Goal: Check status: Check status

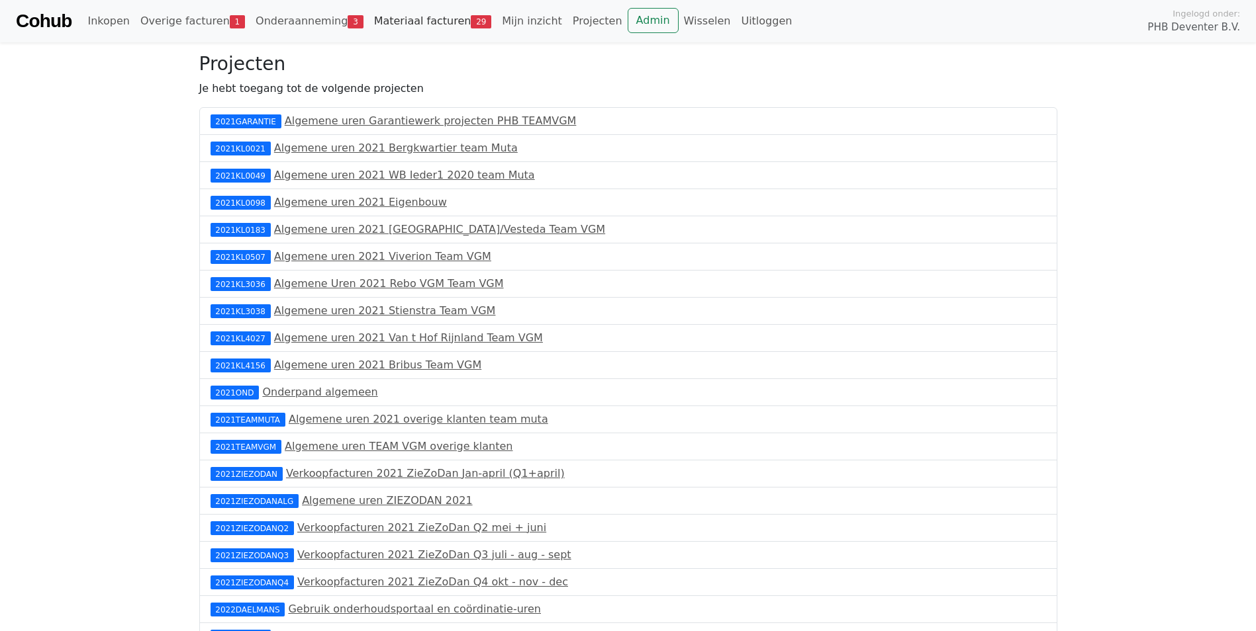
click at [383, 19] on link "Materiaal facturen 29" at bounding box center [433, 21] width 128 height 26
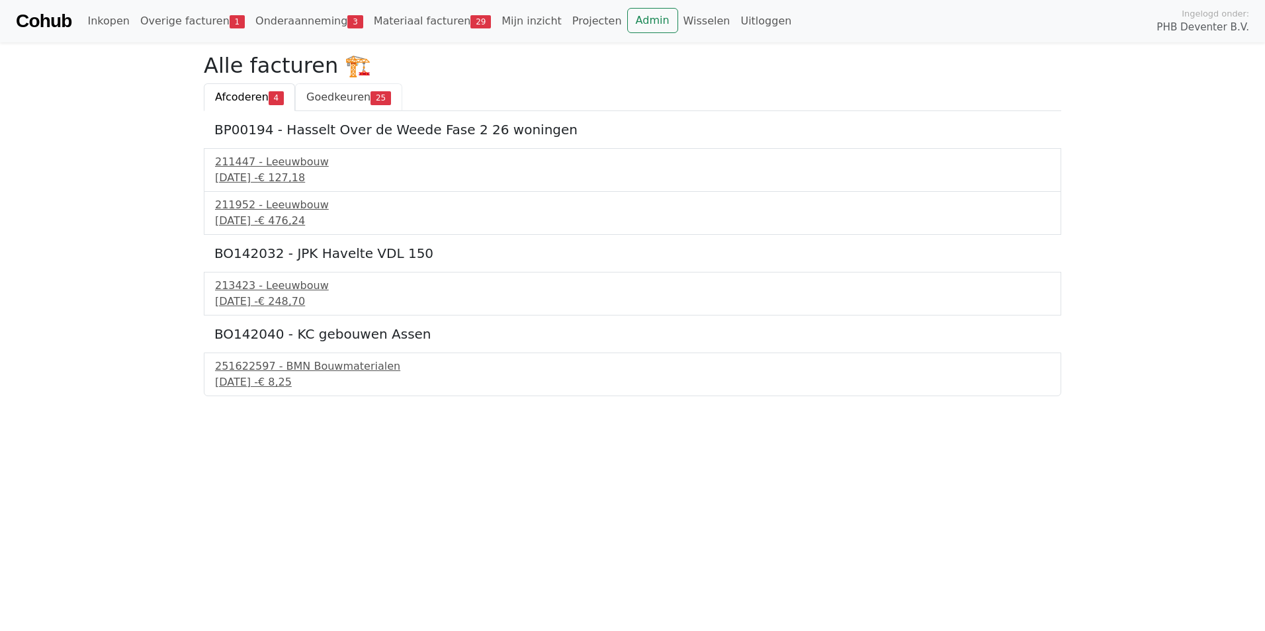
click at [336, 95] on span "Goedkeuren" at bounding box center [338, 97] width 64 height 13
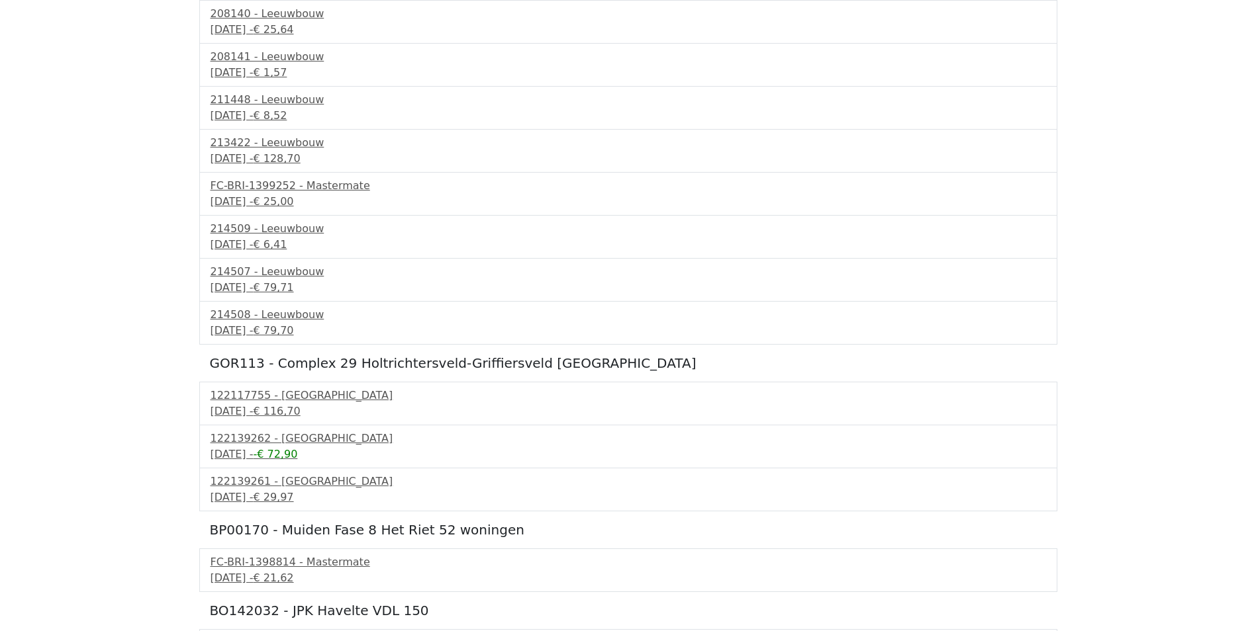
scroll to position [265, 0]
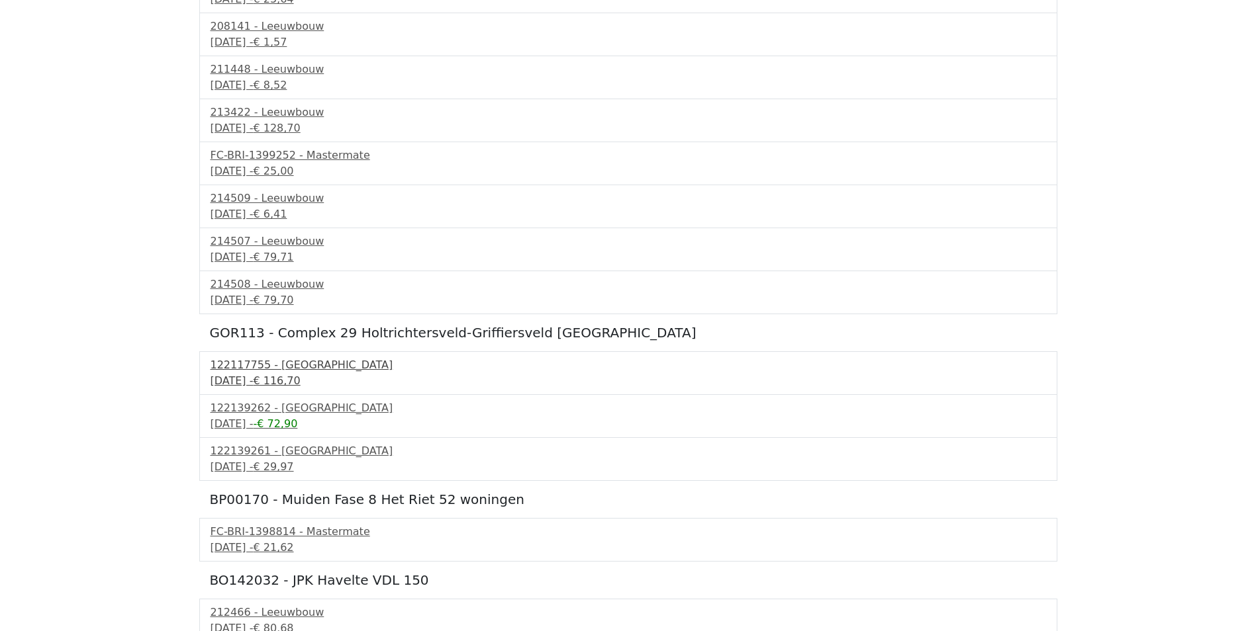
click at [290, 385] on div "[DATE] - € 116,70" at bounding box center [627, 381] width 835 height 16
